Goal: Use online tool/utility

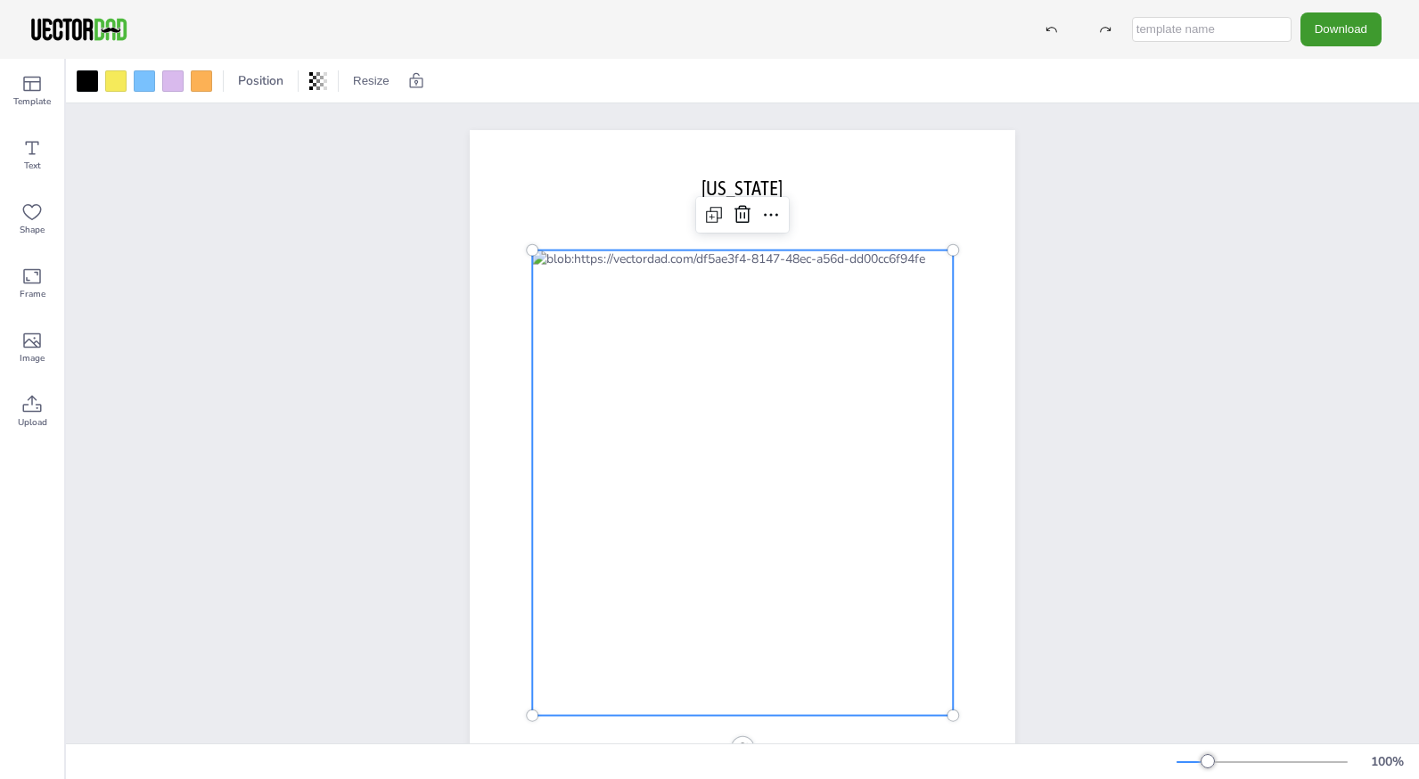
click at [720, 401] on div at bounding box center [742, 482] width 421 height 465
click at [140, 84] on div at bounding box center [144, 80] width 21 height 21
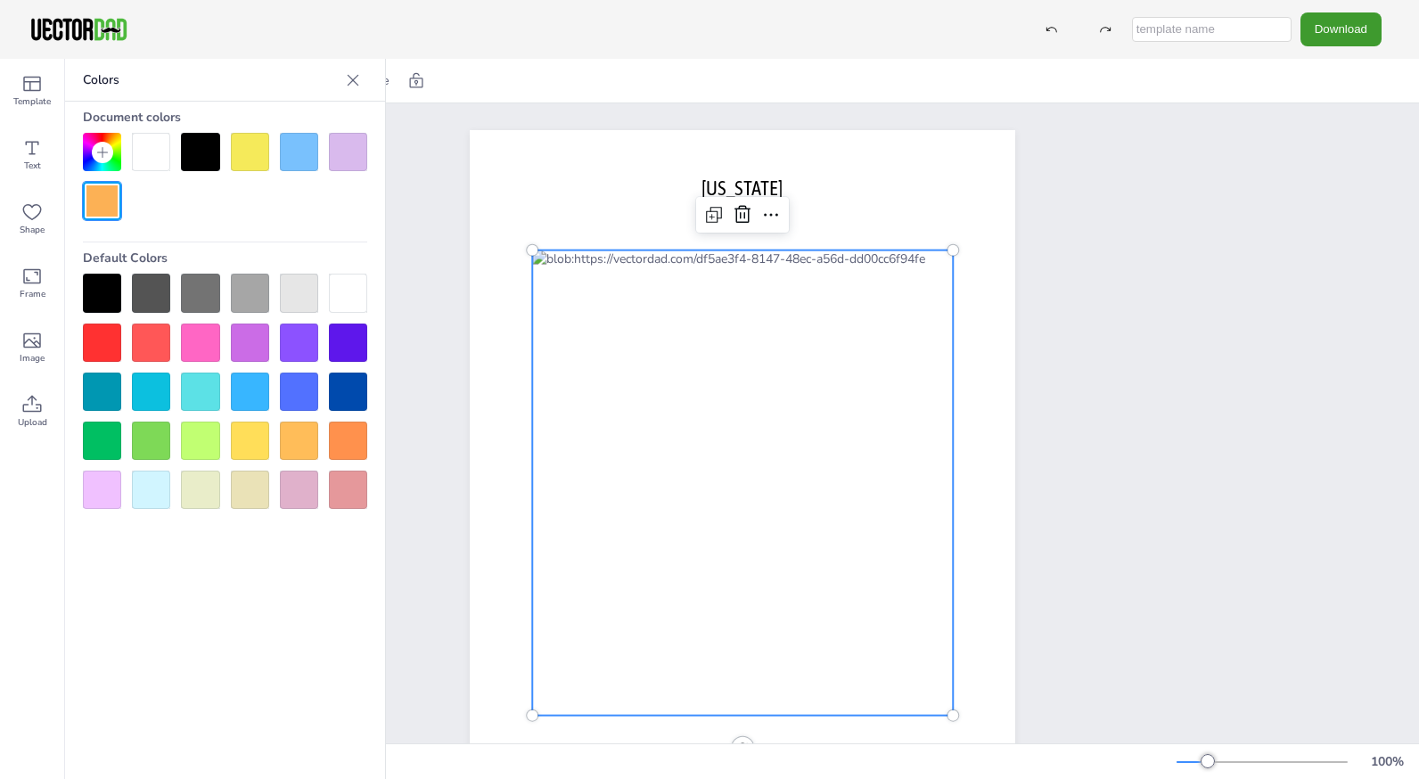
click at [649, 372] on div at bounding box center [742, 482] width 421 height 465
click at [154, 297] on div at bounding box center [151, 293] width 38 height 38
click at [582, 394] on div at bounding box center [742, 482] width 421 height 465
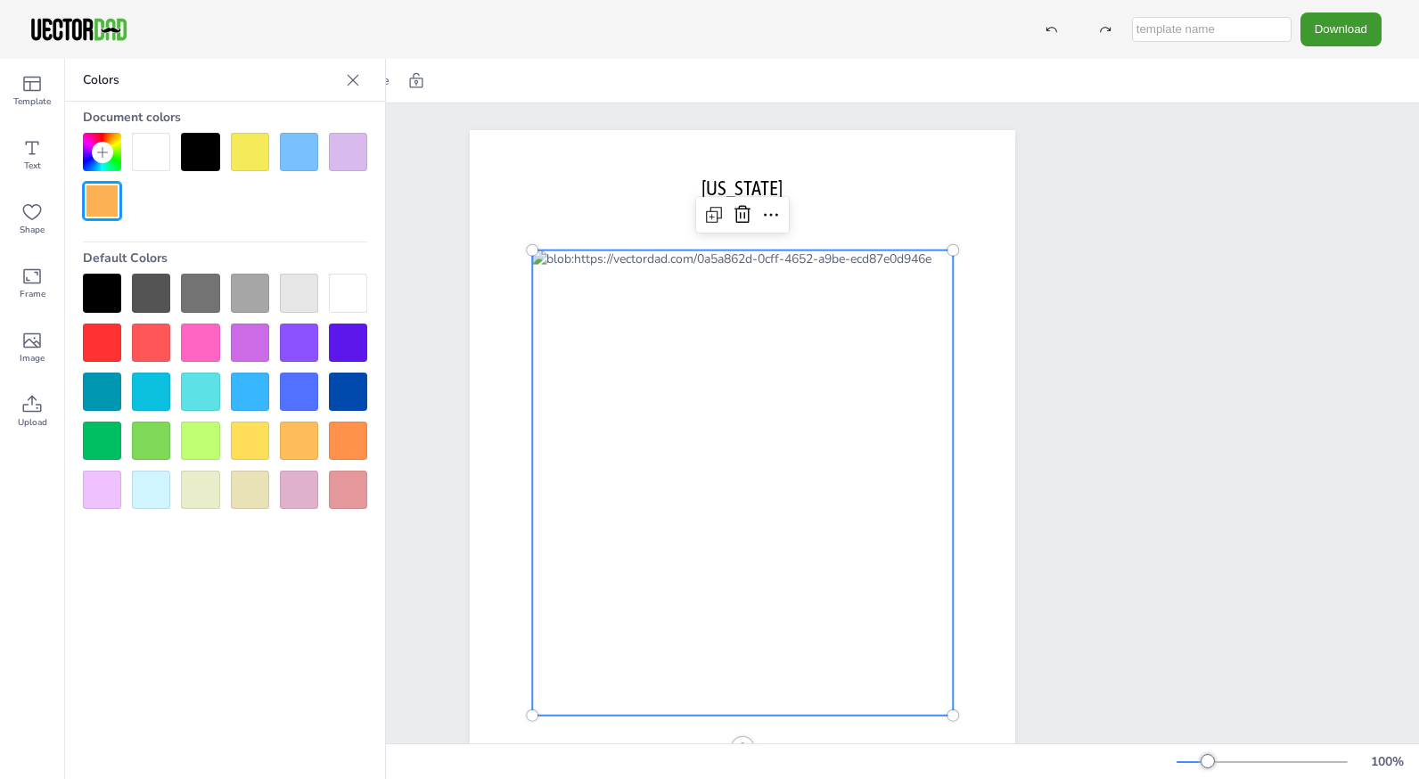
click at [140, 338] on div at bounding box center [151, 343] width 38 height 38
click at [1221, 477] on div "[DOMAIN_NAME] [US_STATE]" at bounding box center [742, 482] width 1353 height 759
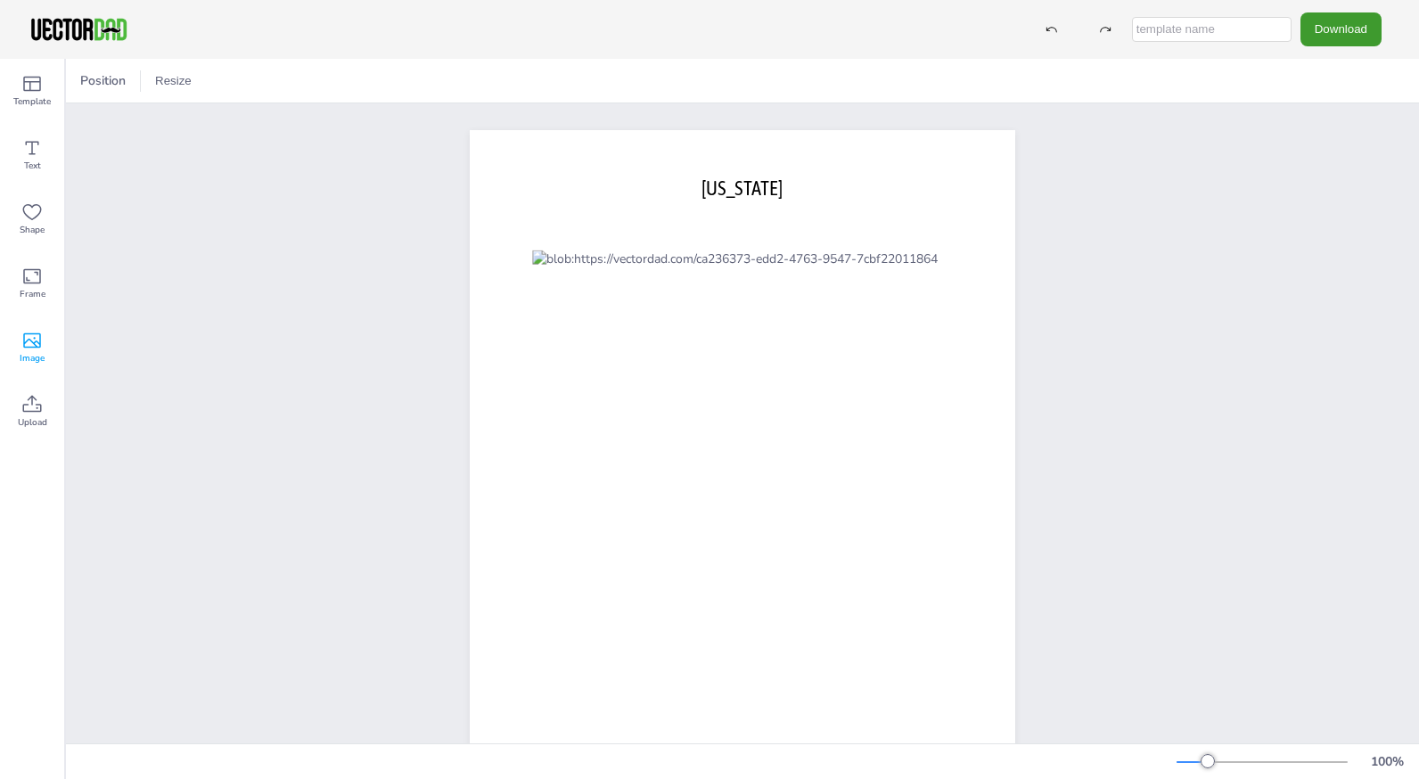
click at [36, 346] on icon at bounding box center [32, 340] width 18 height 15
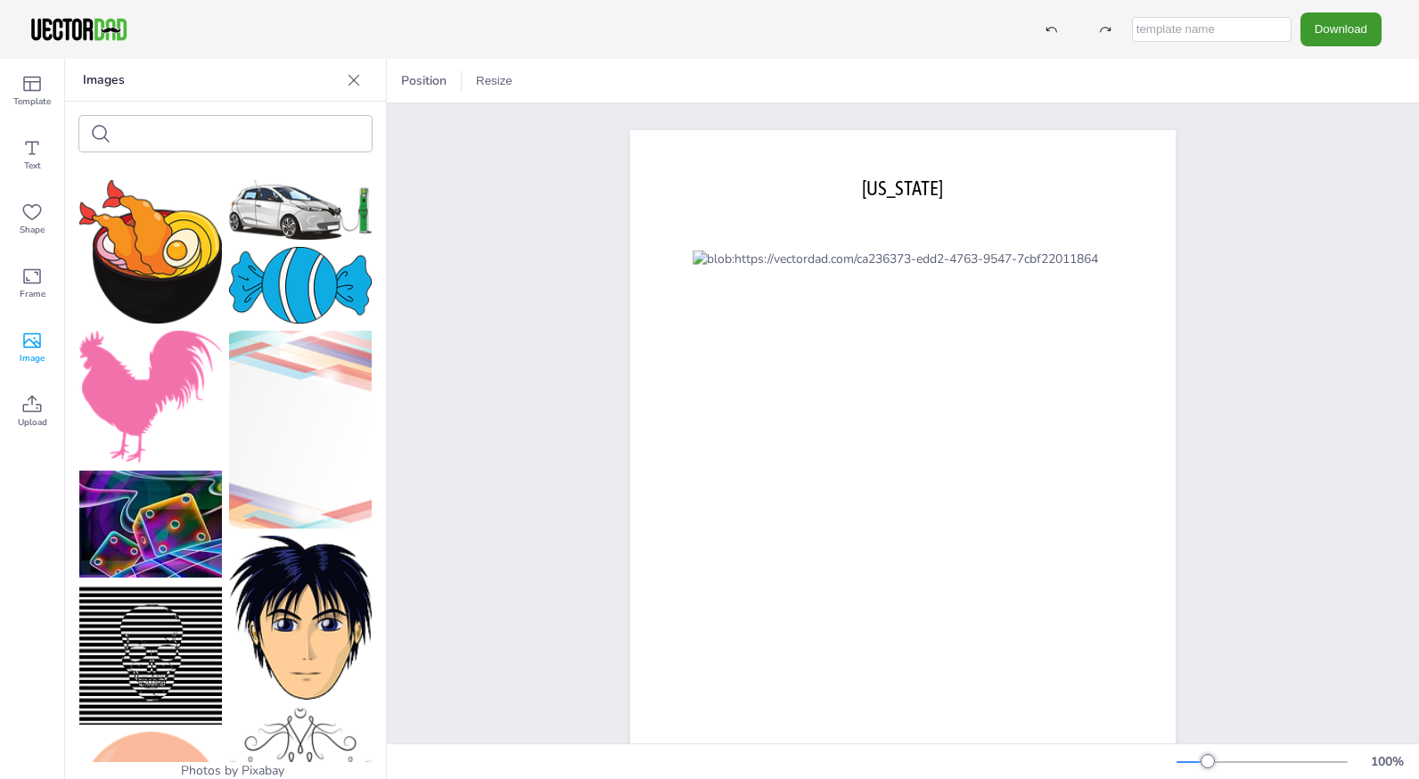
click at [33, 339] on icon at bounding box center [31, 340] width 21 height 21
click at [349, 76] on icon at bounding box center [354, 80] width 18 height 18
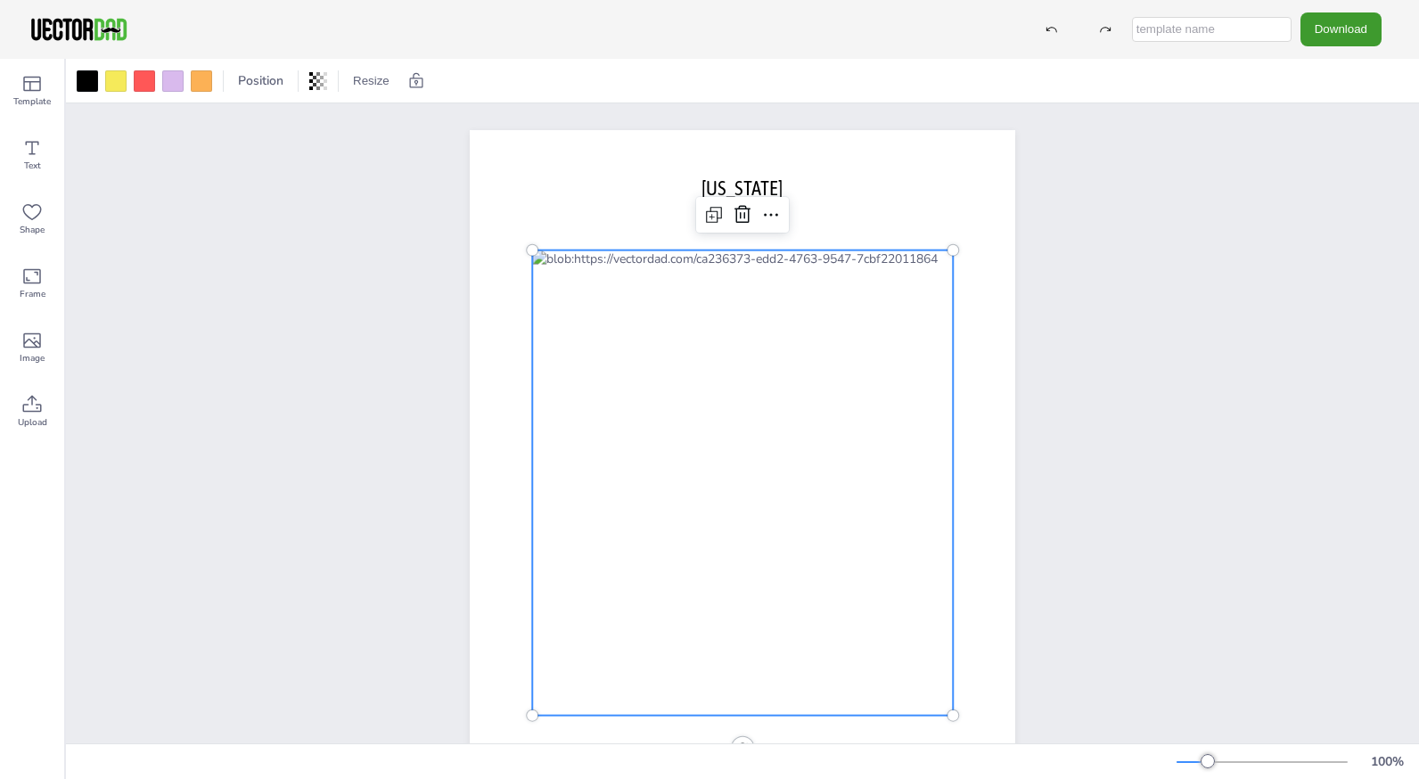
click at [690, 354] on div at bounding box center [742, 482] width 421 height 465
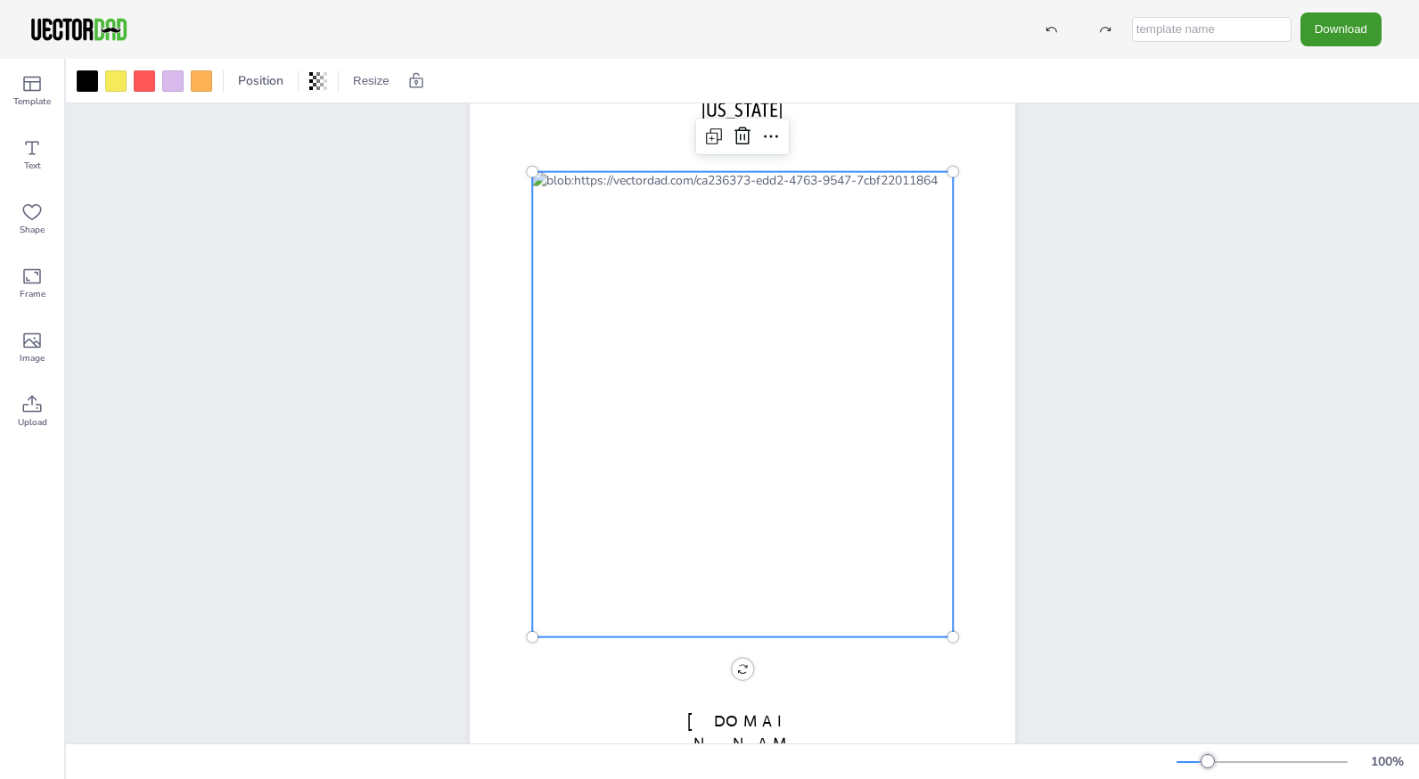
scroll to position [132, 0]
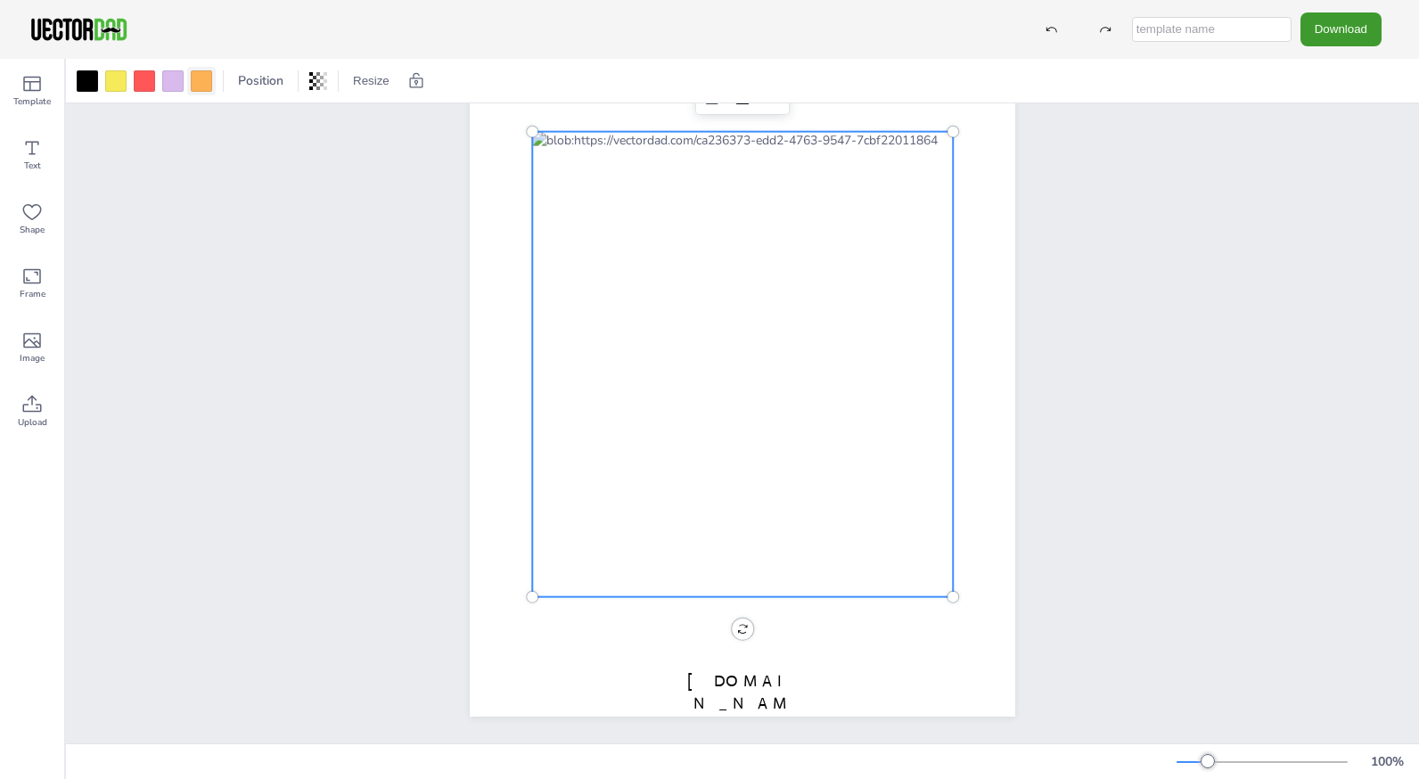
click at [196, 74] on div at bounding box center [201, 80] width 21 height 21
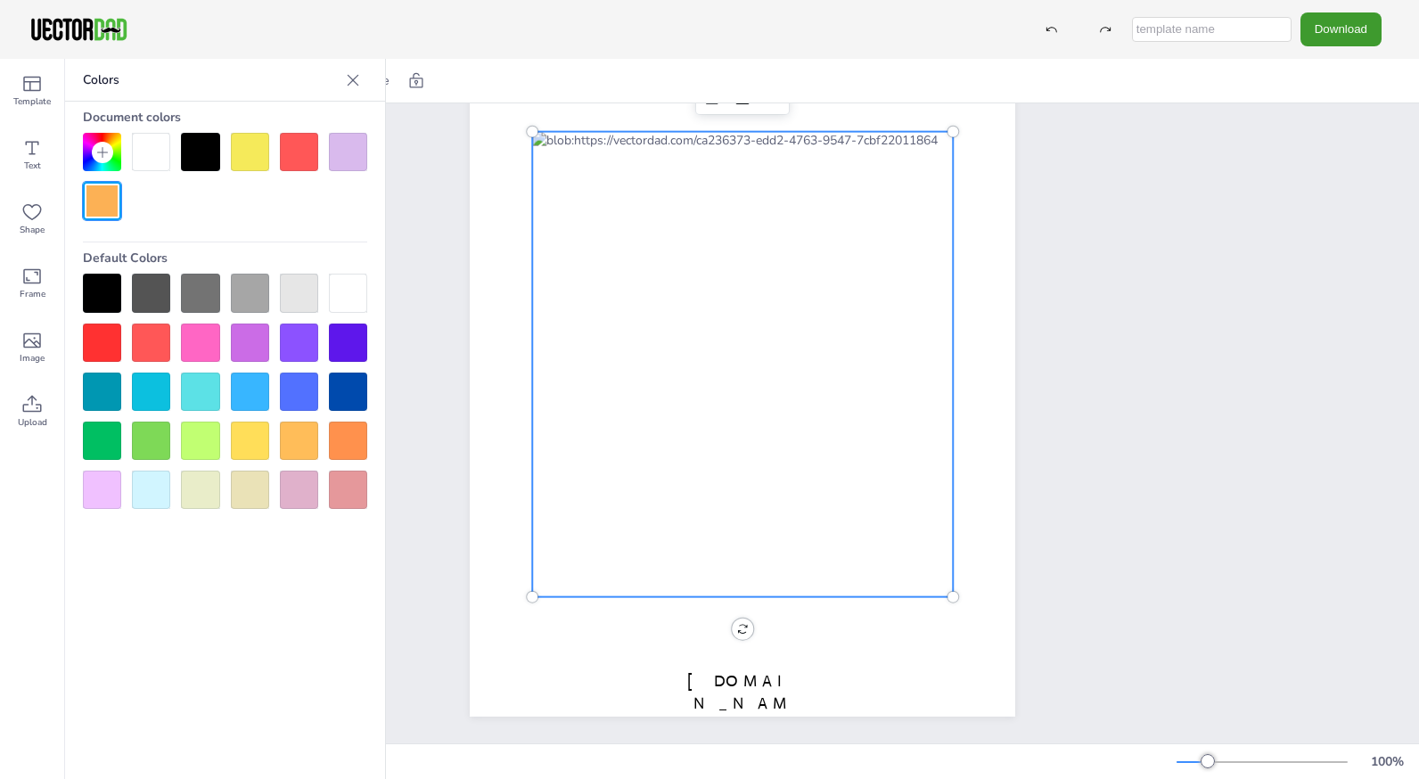
click at [347, 385] on div at bounding box center [348, 392] width 38 height 38
click at [94, 432] on div at bounding box center [102, 441] width 38 height 38
click at [343, 392] on div at bounding box center [348, 392] width 38 height 38
click at [653, 209] on div at bounding box center [742, 364] width 421 height 465
click at [108, 437] on div at bounding box center [102, 441] width 38 height 38
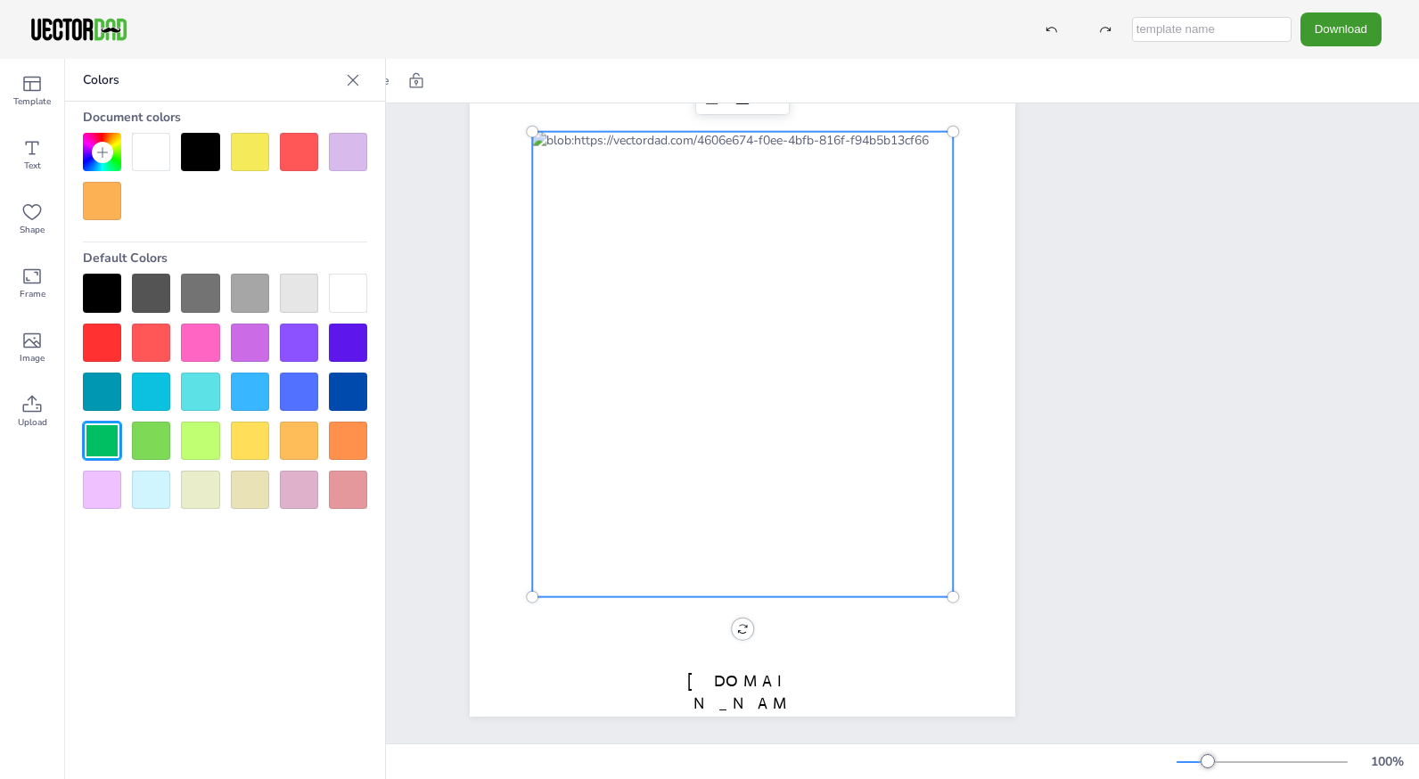
drag, startPoint x: 343, startPoint y: 381, endPoint x: 200, endPoint y: 185, distance: 243.0
click at [200, 185] on div "Document colors Default Colors" at bounding box center [225, 305] width 320 height 407
click at [99, 151] on icon at bounding box center [102, 152] width 14 height 14
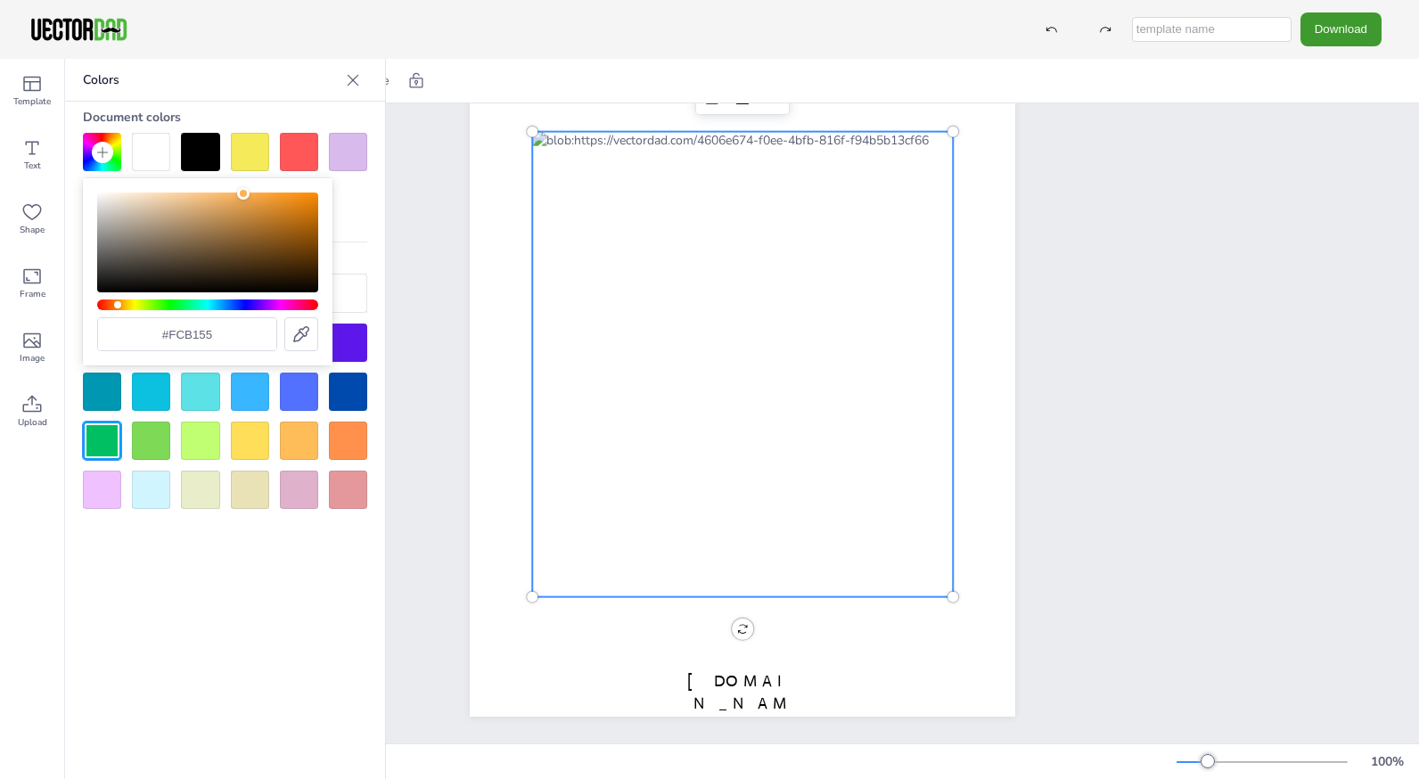
click at [306, 336] on icon at bounding box center [301, 334] width 16 height 16
click at [103, 152] on icon at bounding box center [102, 152] width 11 height 11
click at [301, 334] on icon at bounding box center [301, 334] width 21 height 21
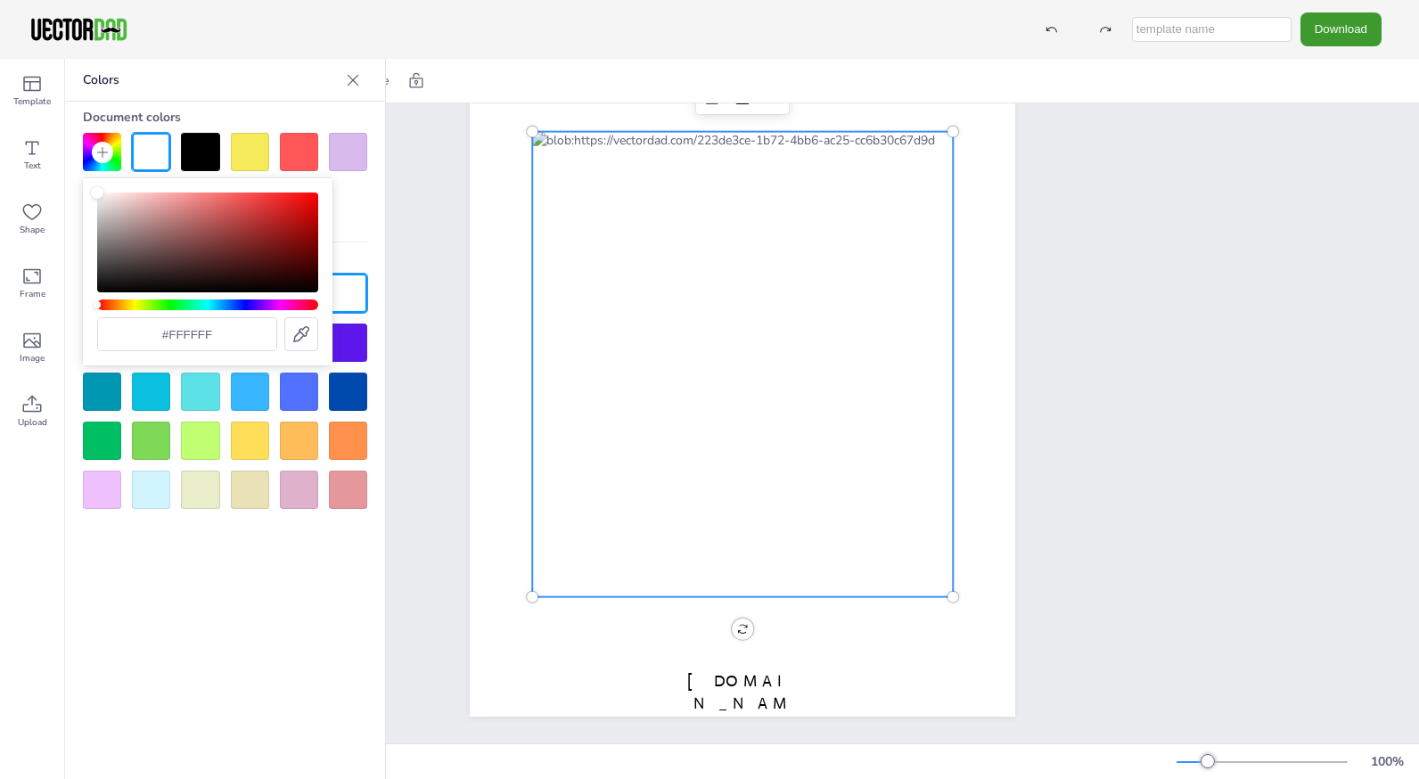
drag, startPoint x: 302, startPoint y: 330, endPoint x: 376, endPoint y: 284, distance: 86.8
click at [376, 284] on body "Download Template Text Shape Frame Image Upload Colors Document colors Default …" at bounding box center [709, 389] width 1419 height 779
click at [296, 336] on icon at bounding box center [301, 334] width 21 height 21
type input "#3e9a2e"
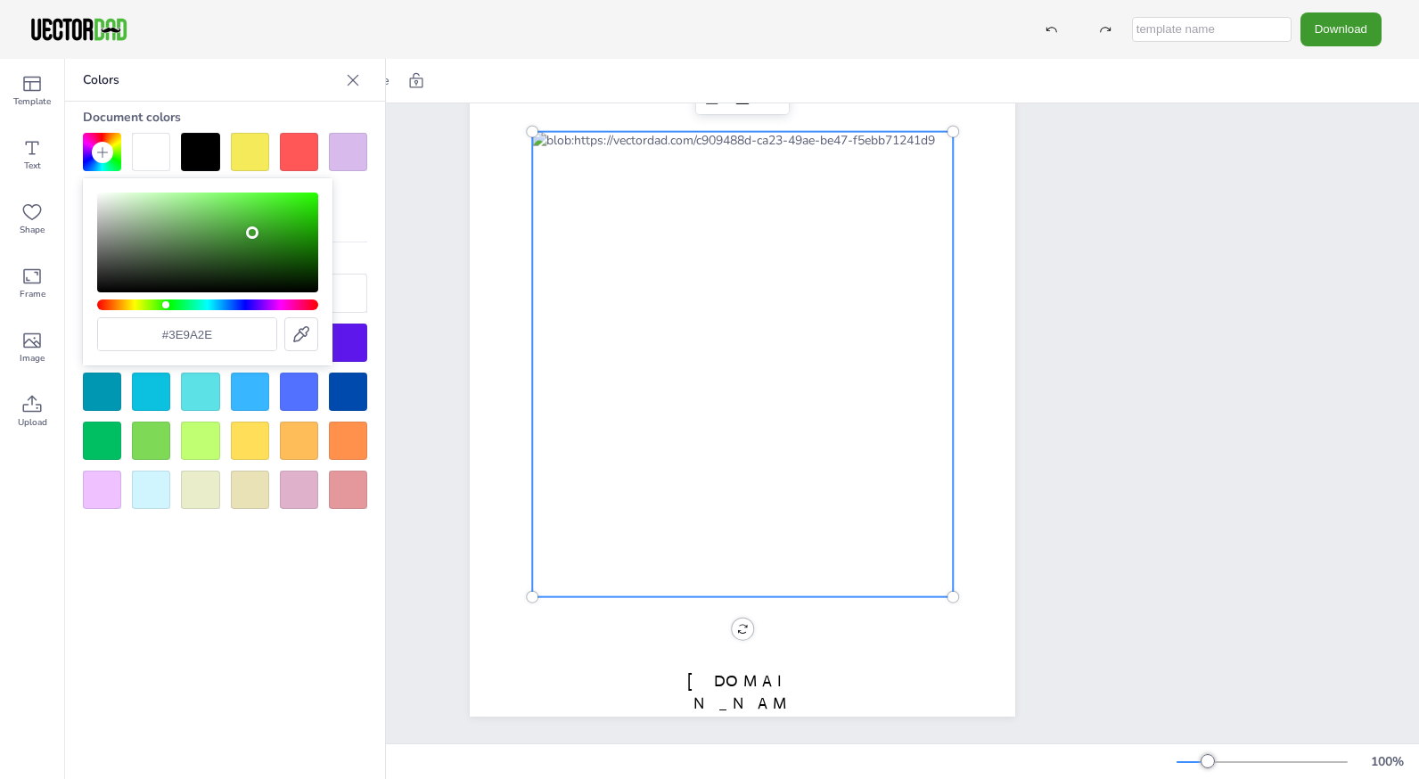
click at [715, 259] on div at bounding box center [742, 364] width 421 height 465
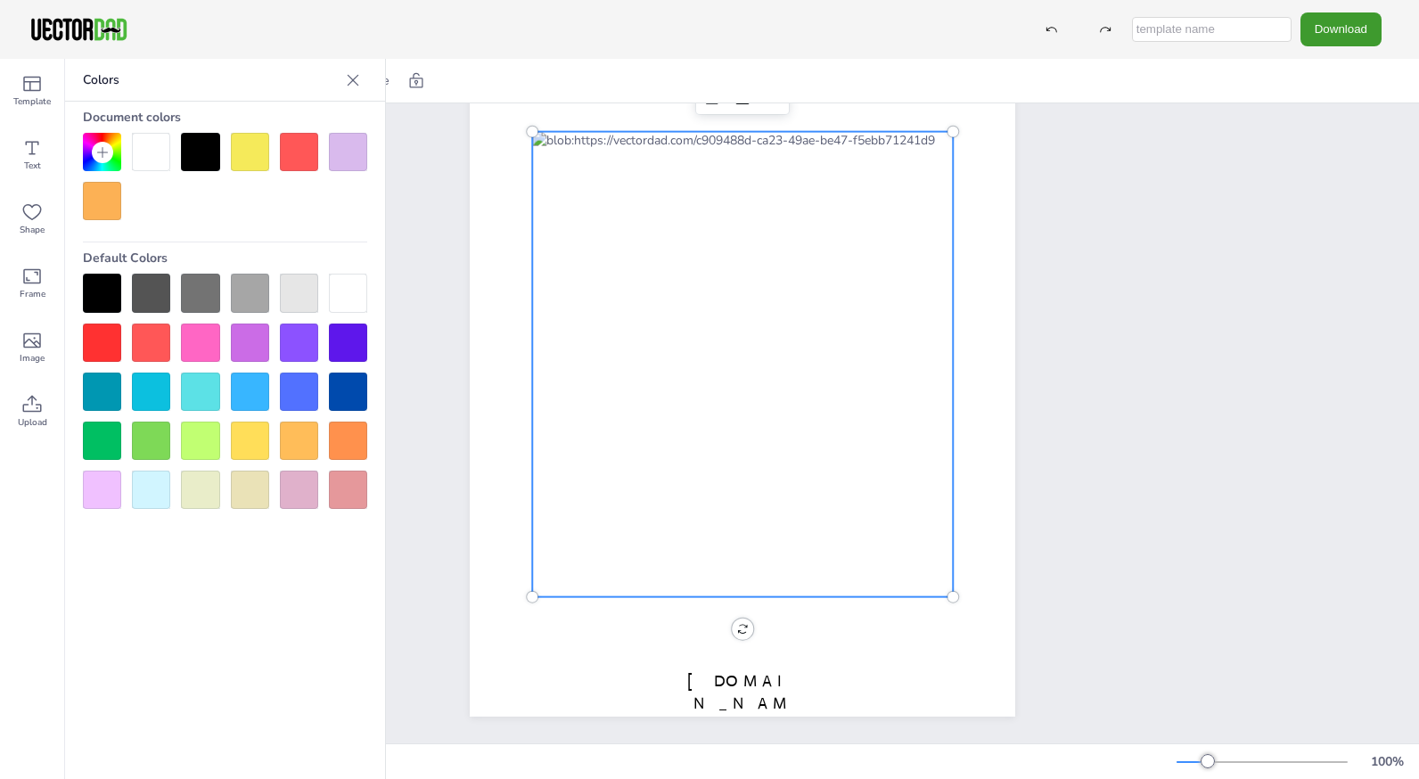
click at [715, 259] on div at bounding box center [742, 364] width 421 height 465
click at [344, 335] on div at bounding box center [348, 343] width 38 height 38
click at [342, 394] on div at bounding box center [348, 392] width 38 height 38
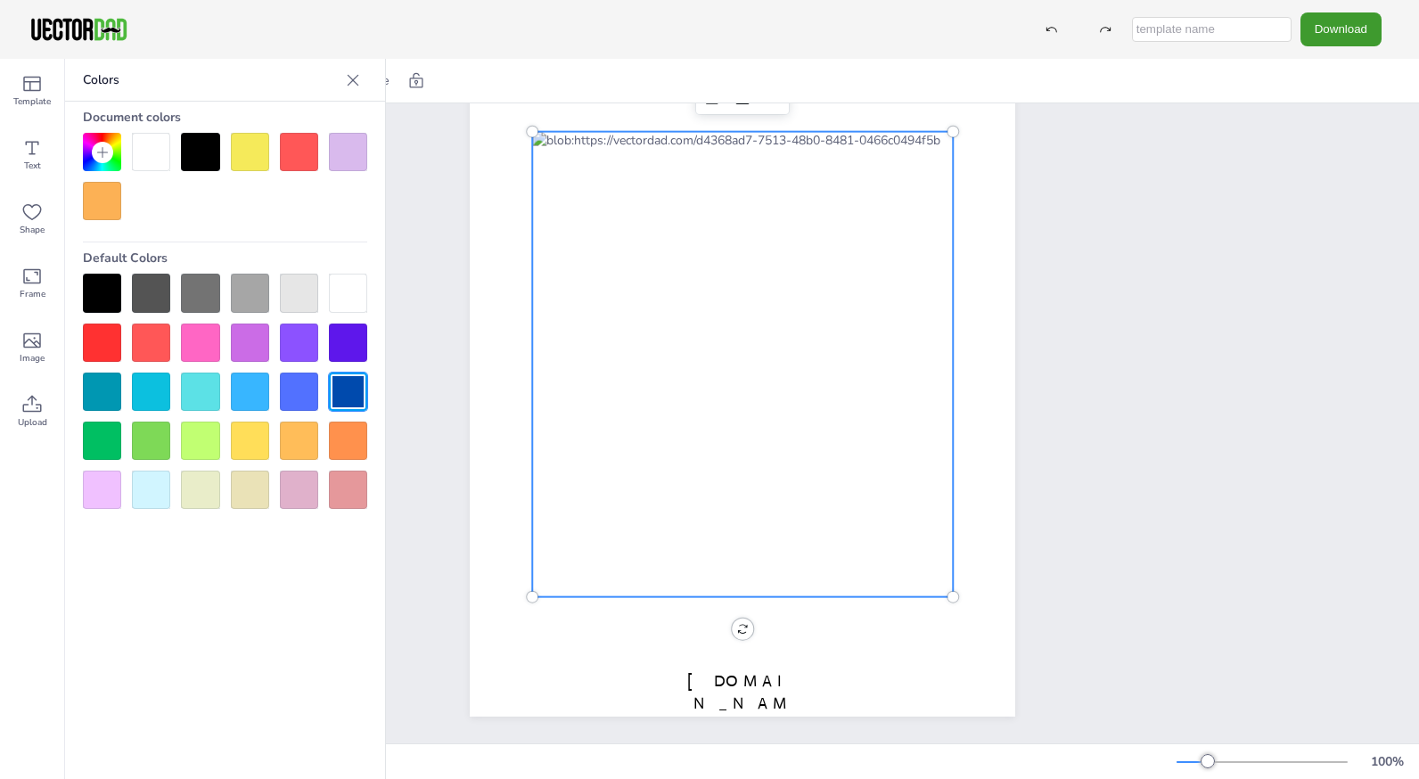
click at [356, 78] on icon at bounding box center [353, 80] width 18 height 18
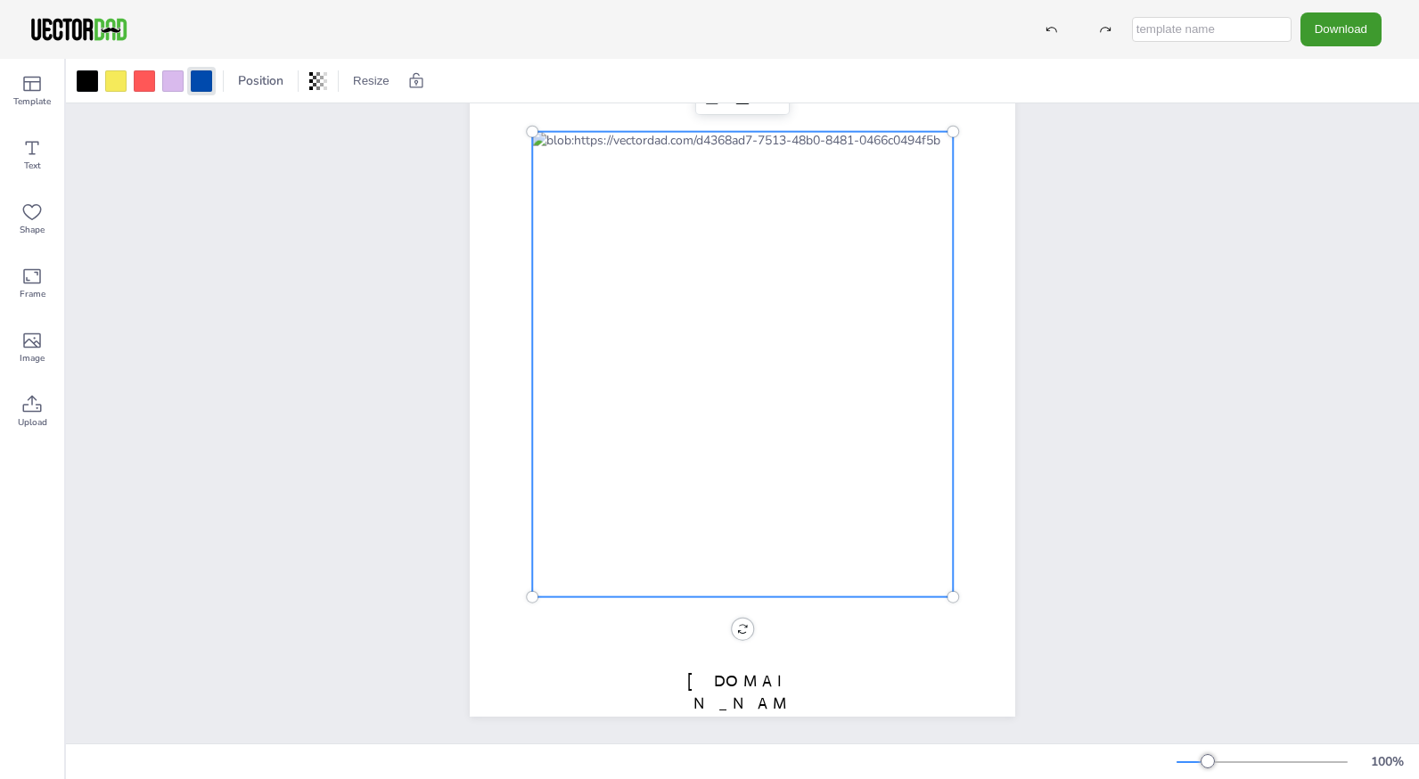
scroll to position [0, 0]
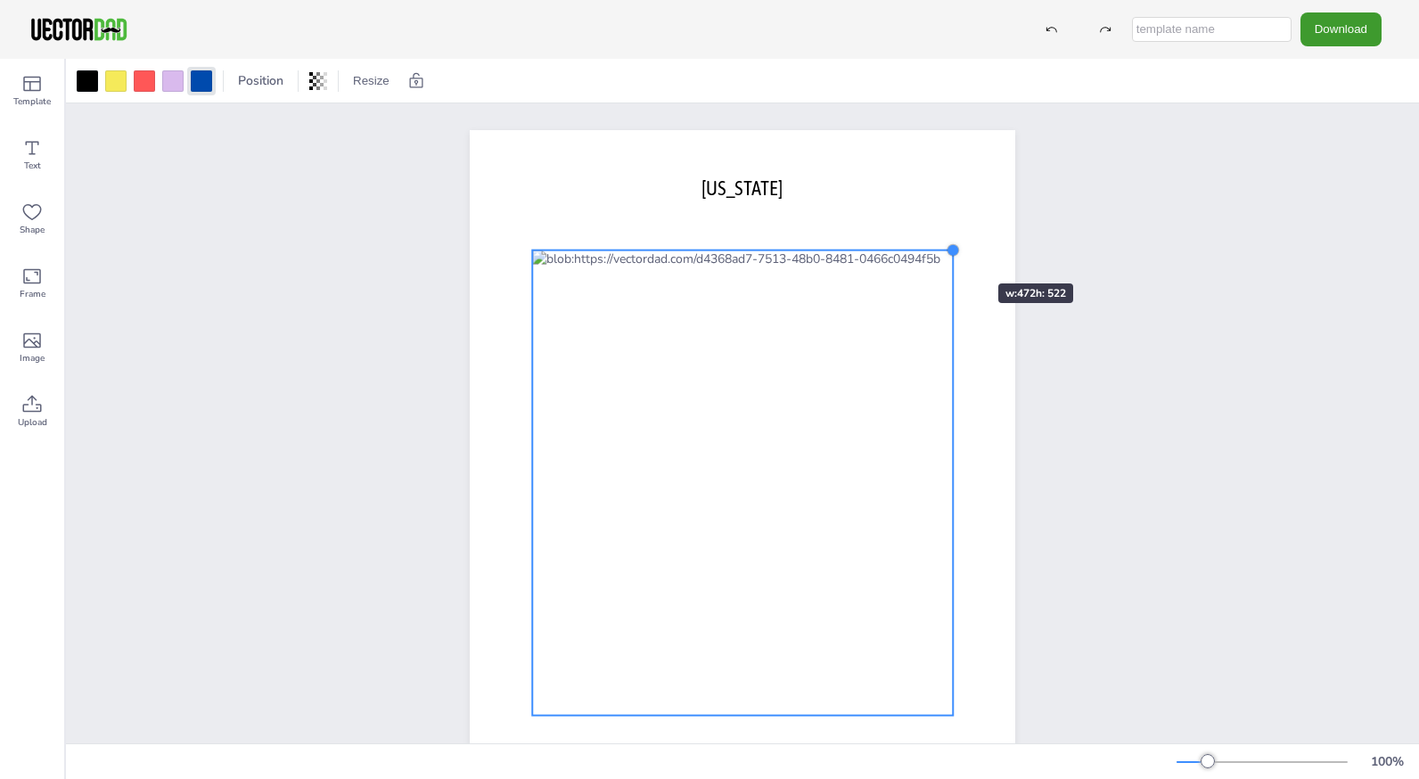
click at [946, 251] on div at bounding box center [953, 250] width 14 height 14
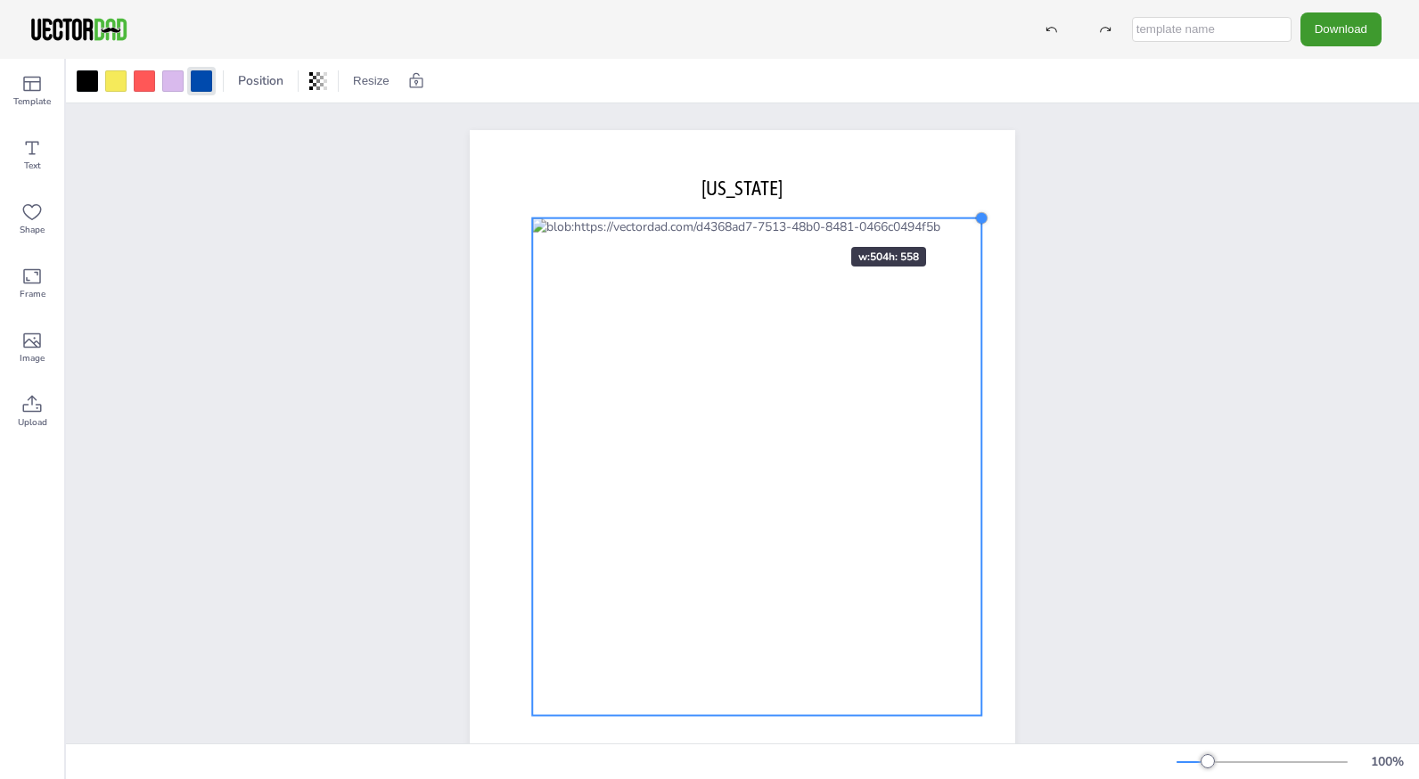
drag, startPoint x: 947, startPoint y: 247, endPoint x: 798, endPoint y: 215, distance: 153.1
click at [798, 215] on div "[DOMAIN_NAME] [US_STATE]" at bounding box center [742, 482] width 545 height 705
click at [198, 83] on div at bounding box center [201, 80] width 21 height 21
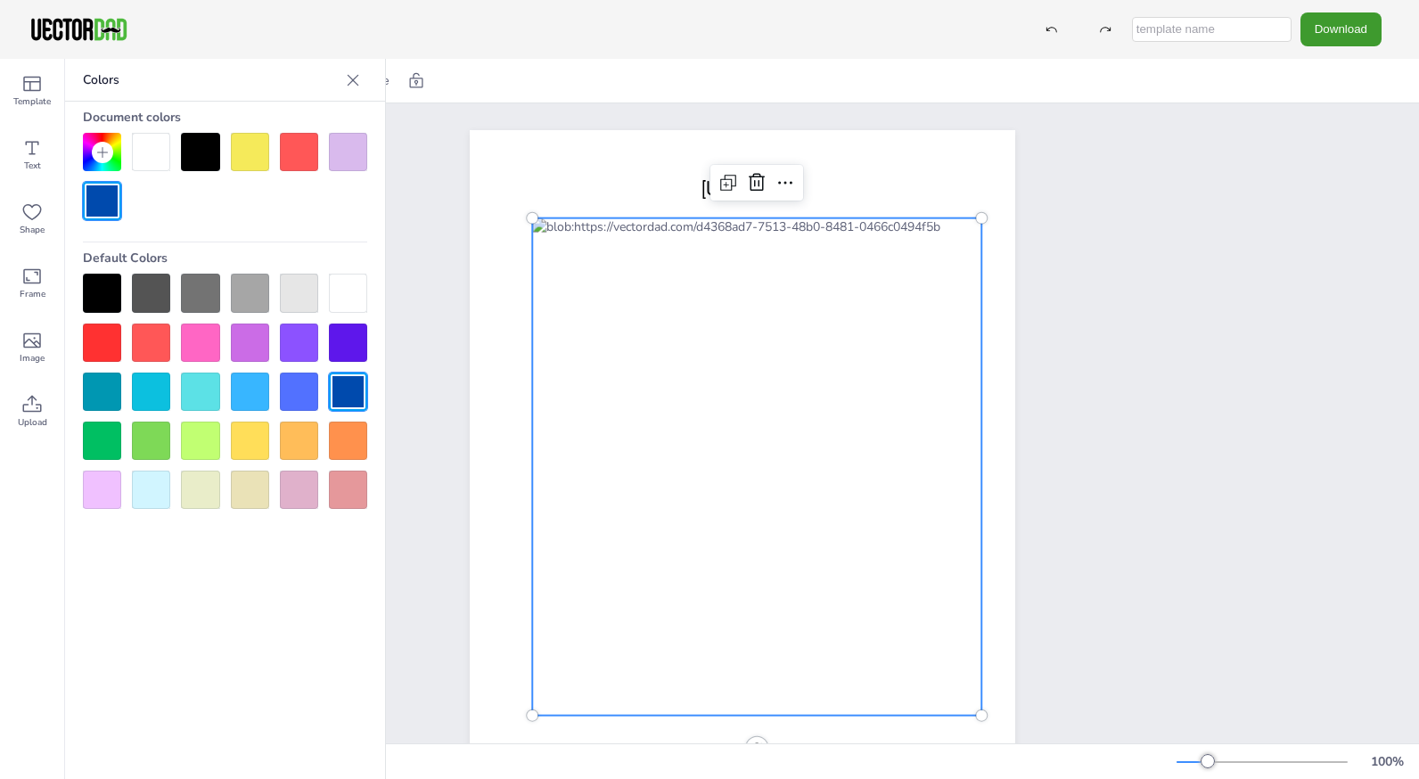
drag, startPoint x: 201, startPoint y: 293, endPoint x: 670, endPoint y: 342, distance: 472.3
click at [670, 342] on div "Template Text Shape Frame Image Upload Colors Document colors Default Colors Co…" at bounding box center [709, 419] width 1419 height 720
drag, startPoint x: 250, startPoint y: 146, endPoint x: 663, endPoint y: 337, distance: 455.4
click at [663, 337] on div "Template Text Shape Frame Image Upload Colors Document colors Default Colors Co…" at bounding box center [709, 419] width 1419 height 720
drag, startPoint x: 252, startPoint y: 150, endPoint x: 217, endPoint y: 180, distance: 46.1
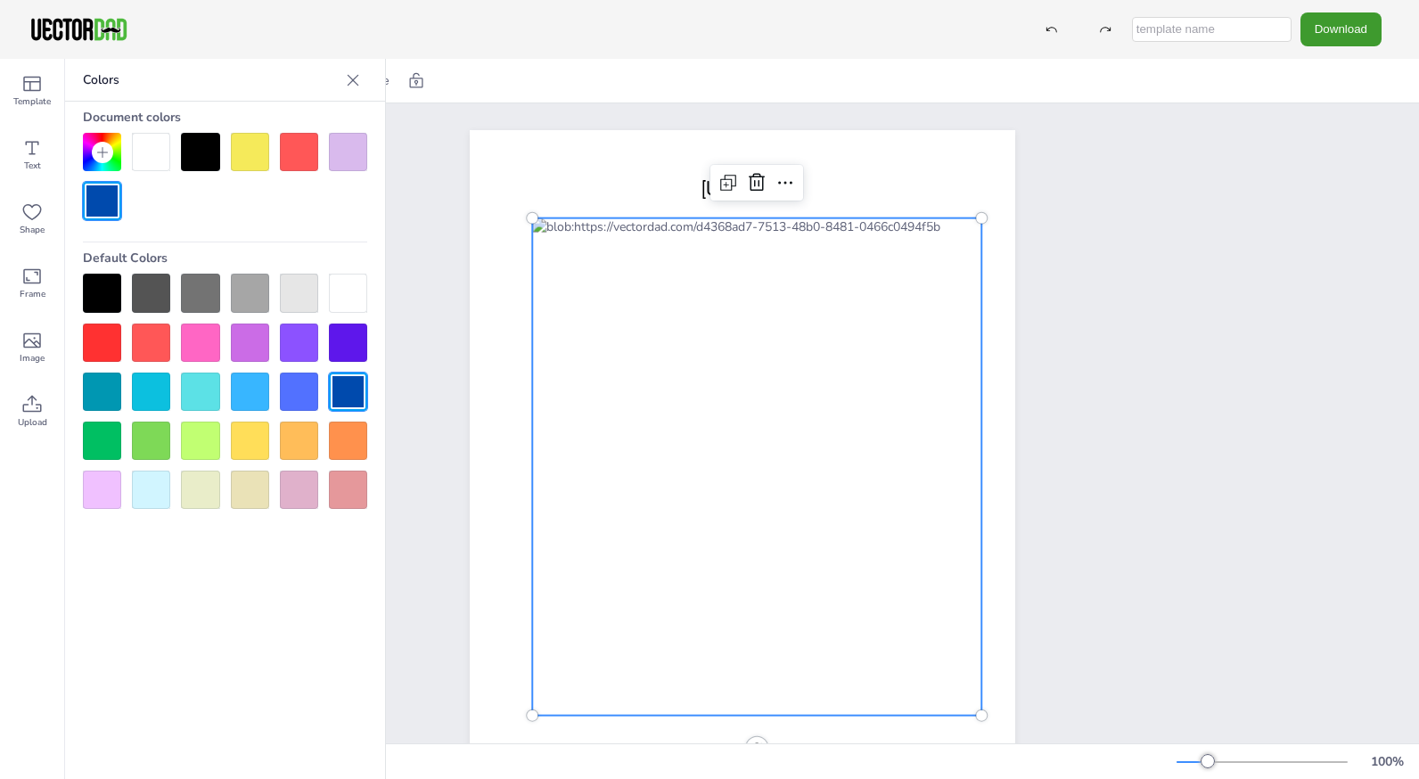
click at [217, 180] on div at bounding box center [225, 176] width 284 height 87
click at [193, 148] on div at bounding box center [200, 152] width 38 height 38
click at [258, 152] on div at bounding box center [250, 152] width 38 height 38
click at [152, 155] on div at bounding box center [151, 152] width 38 height 38
